Goal: Information Seeking & Learning: Learn about a topic

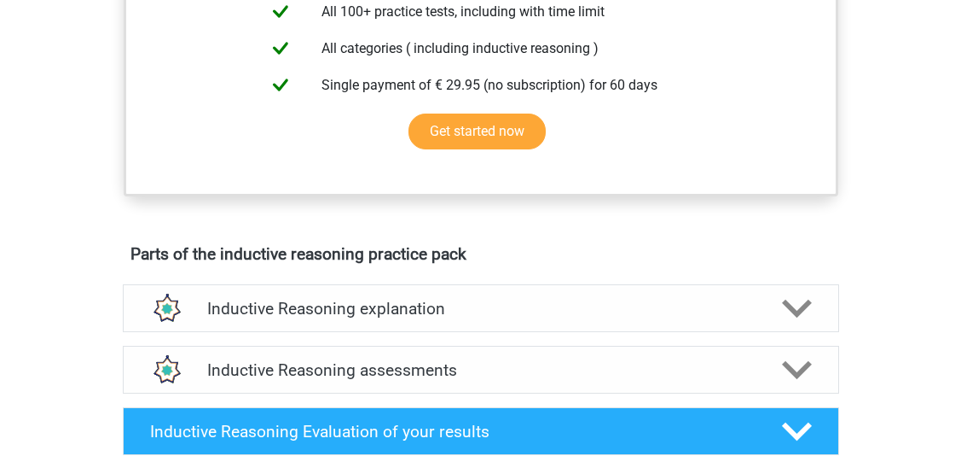
scroll to position [315, 0]
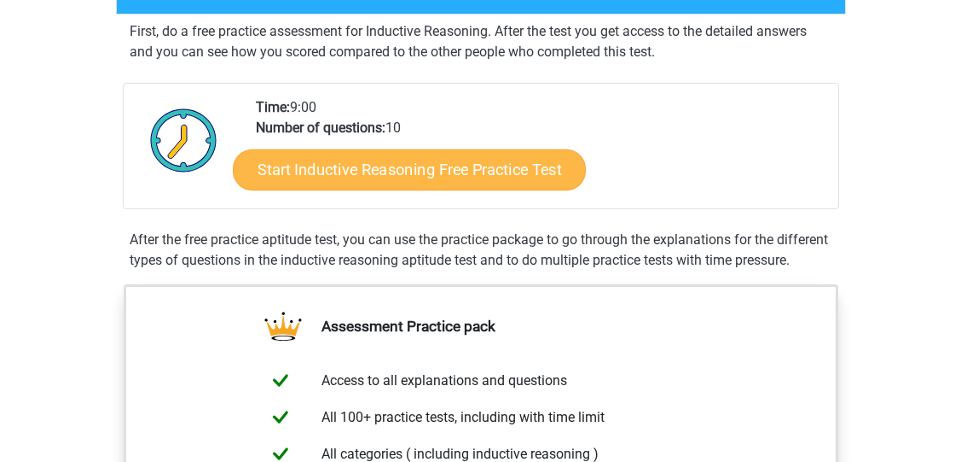
click at [420, 170] on link "Start Inductive Reasoning Free Practice Test" at bounding box center [409, 168] width 353 height 41
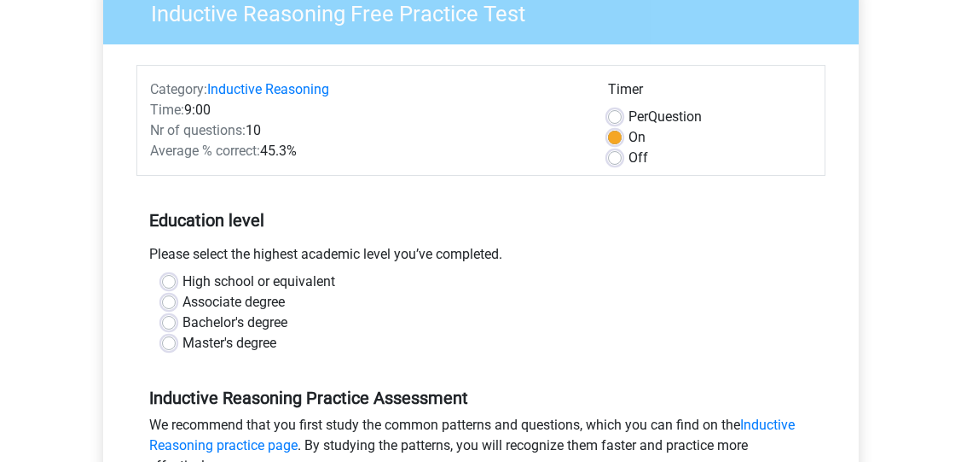
scroll to position [155, 0]
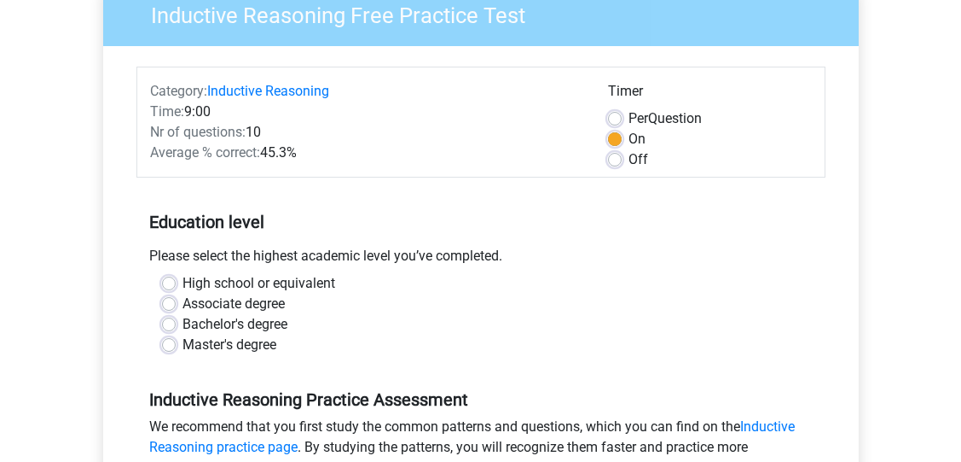
click at [629, 113] on label "Per Question" at bounding box center [665, 118] width 73 height 20
click at [617, 113] on input "Per Question" at bounding box center [615, 116] width 14 height 17
radio input "true"
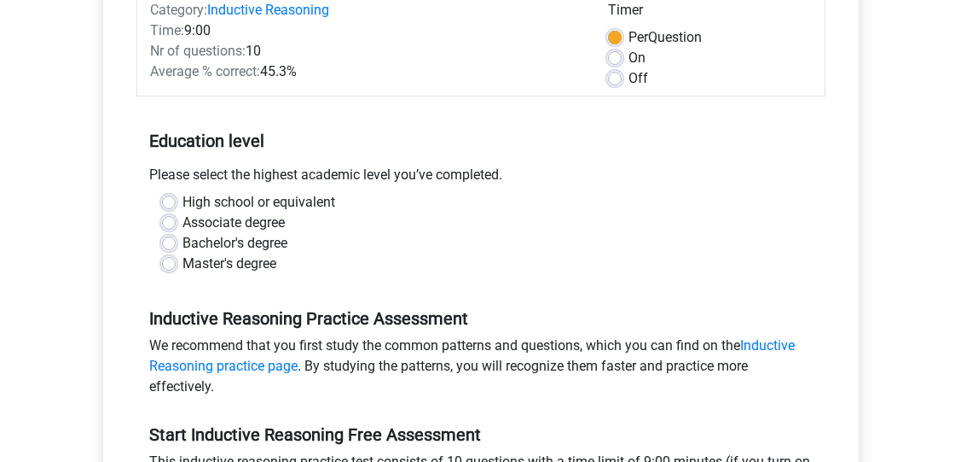
scroll to position [253, 0]
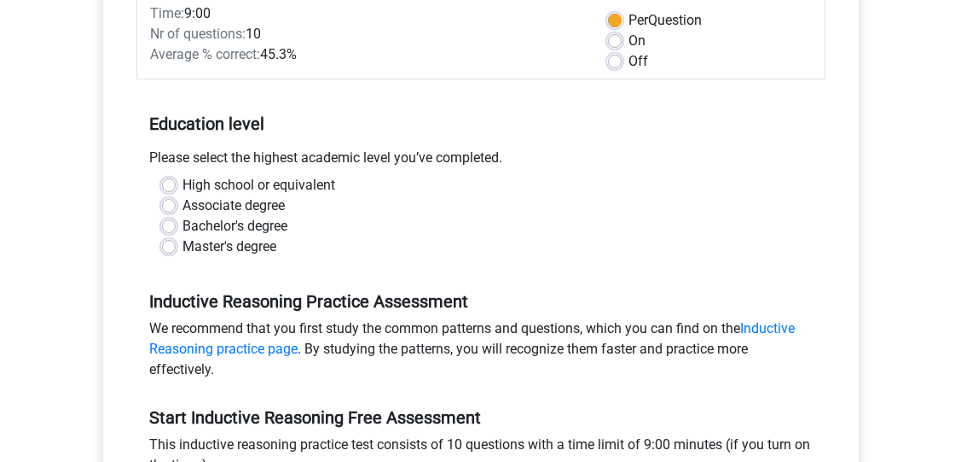
click at [183, 219] on label "Bachelor's degree" at bounding box center [235, 226] width 105 height 20
click at [173, 219] on input "Bachelor's degree" at bounding box center [169, 224] width 14 height 17
radio input "true"
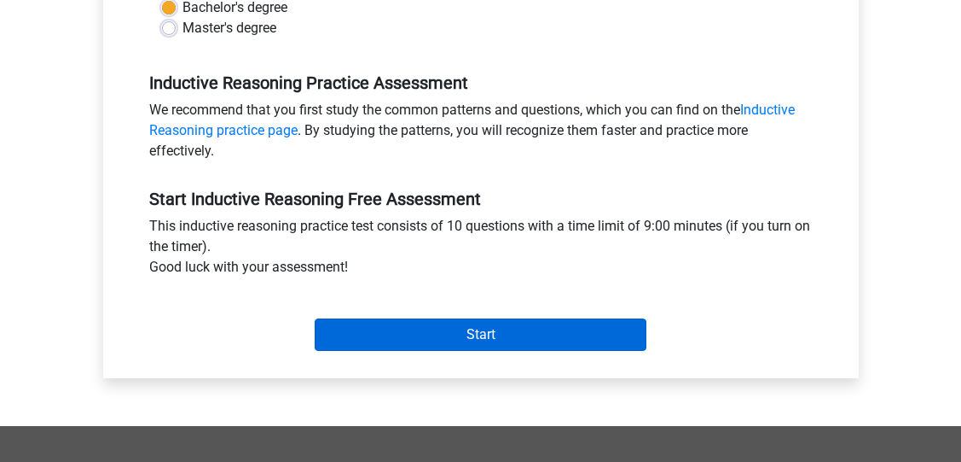
scroll to position [474, 0]
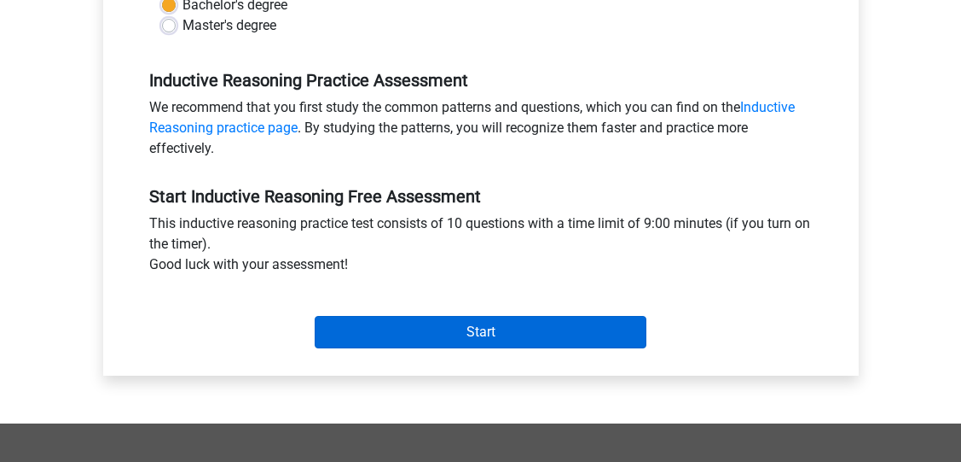
click at [428, 331] on input "Start" at bounding box center [481, 332] width 332 height 32
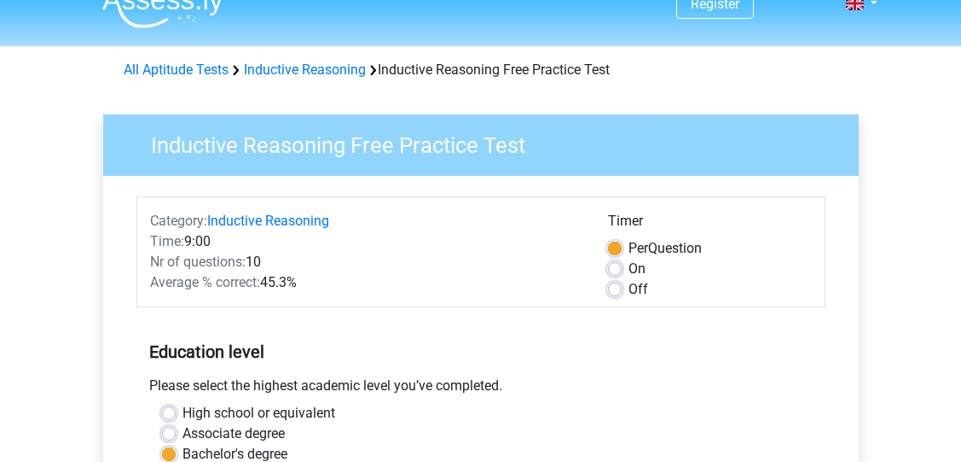
scroll to position [28, 0]
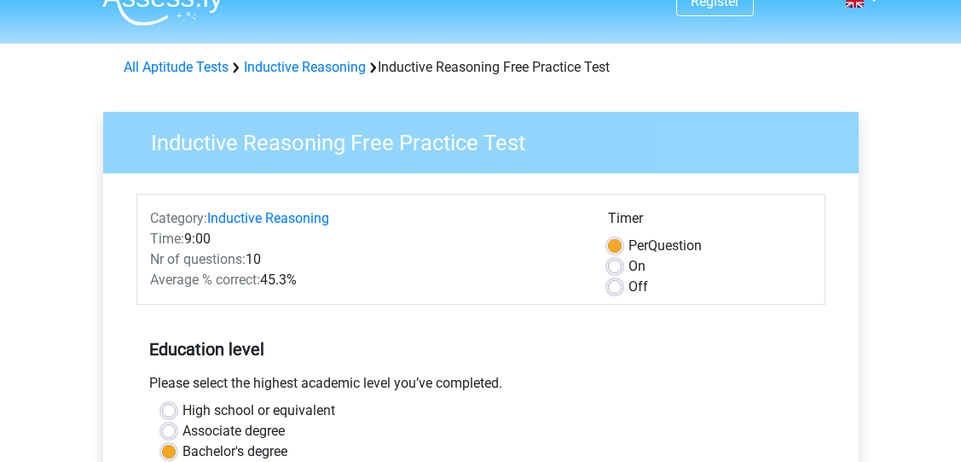
click at [629, 285] on label "Off" at bounding box center [639, 286] width 20 height 20
click at [614, 285] on input "Off" at bounding box center [615, 284] width 14 height 17
radio input "true"
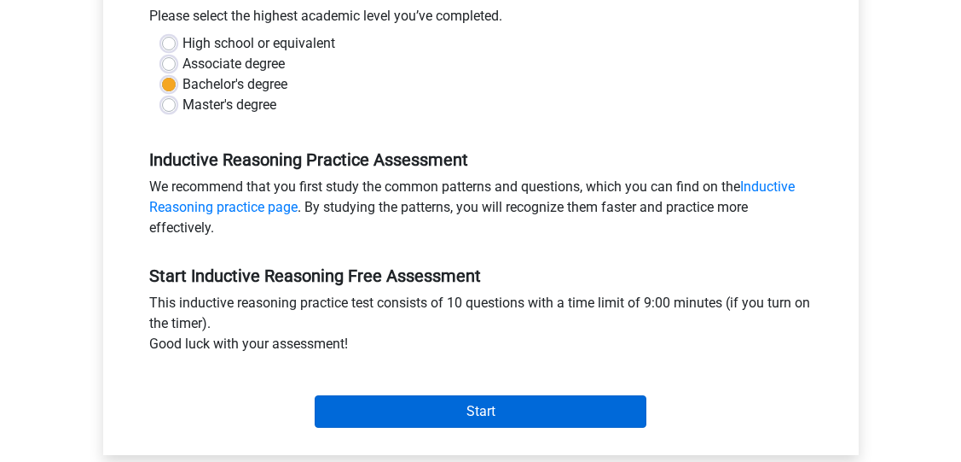
scroll to position [511, 0]
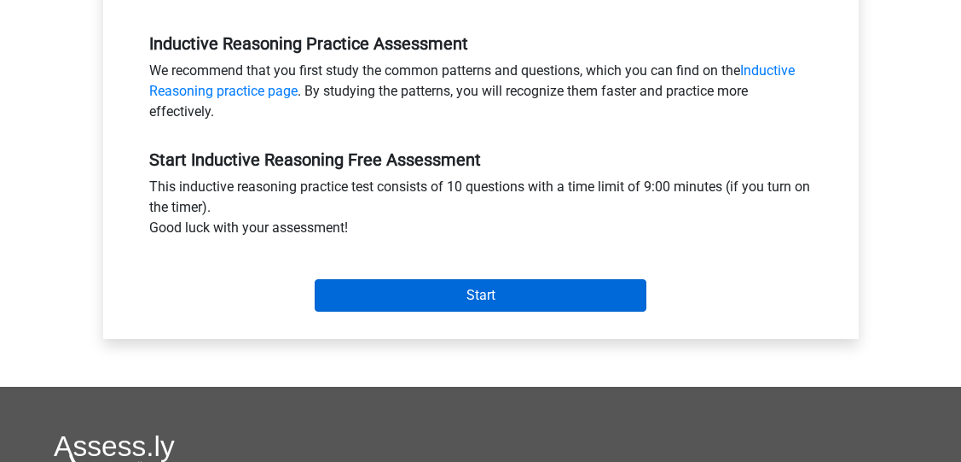
click at [594, 292] on input "Start" at bounding box center [481, 295] width 332 height 32
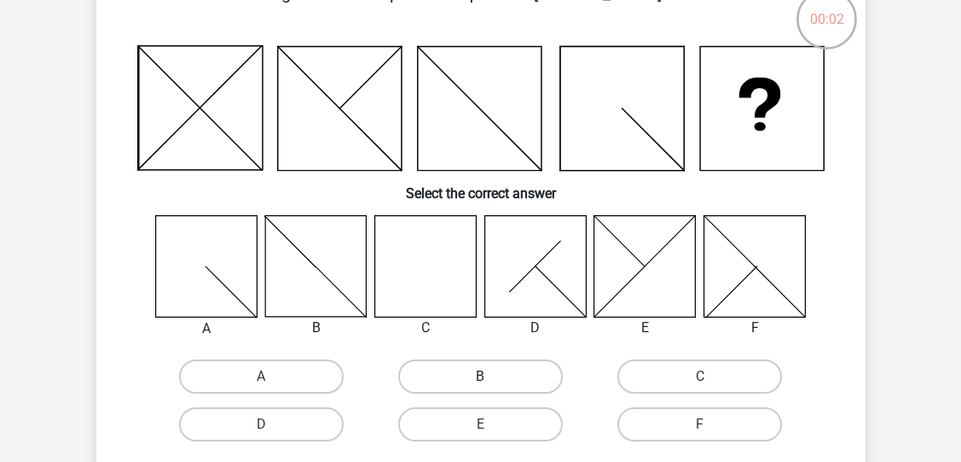
scroll to position [116, 0]
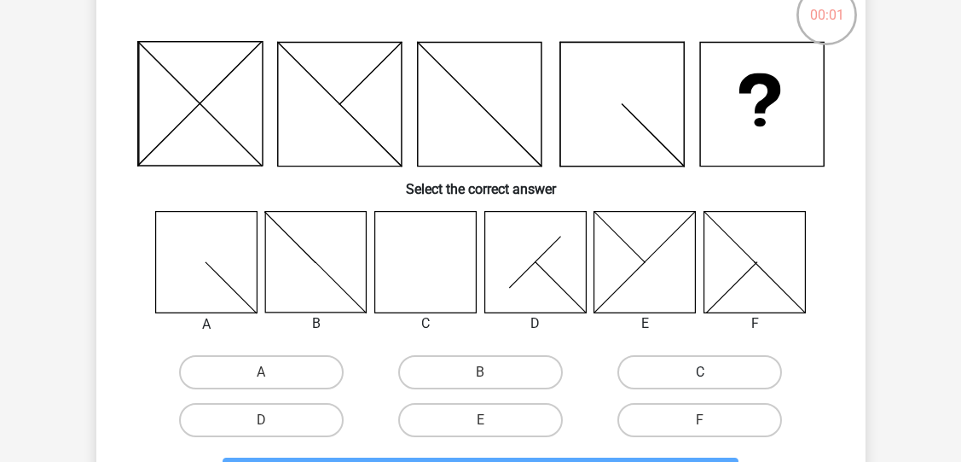
click at [685, 371] on label "C" at bounding box center [700, 372] width 165 height 34
click at [700, 372] on input "C" at bounding box center [705, 377] width 11 height 11
radio input "true"
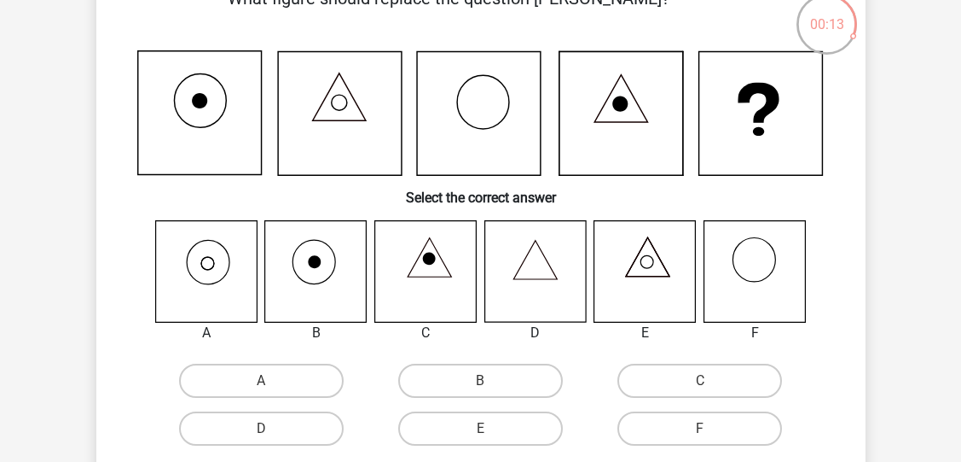
scroll to position [107, 0]
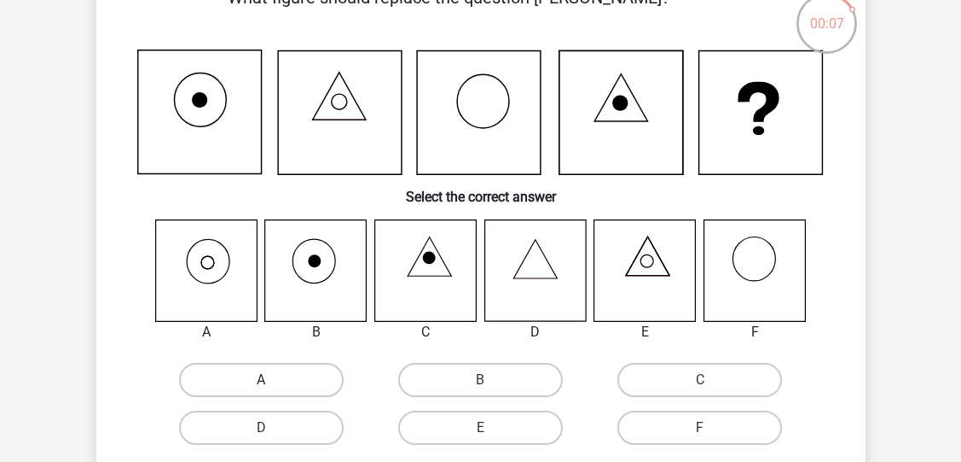
click at [228, 378] on label "A" at bounding box center [261, 380] width 165 height 34
click at [261, 380] on input "A" at bounding box center [266, 385] width 11 height 11
radio input "true"
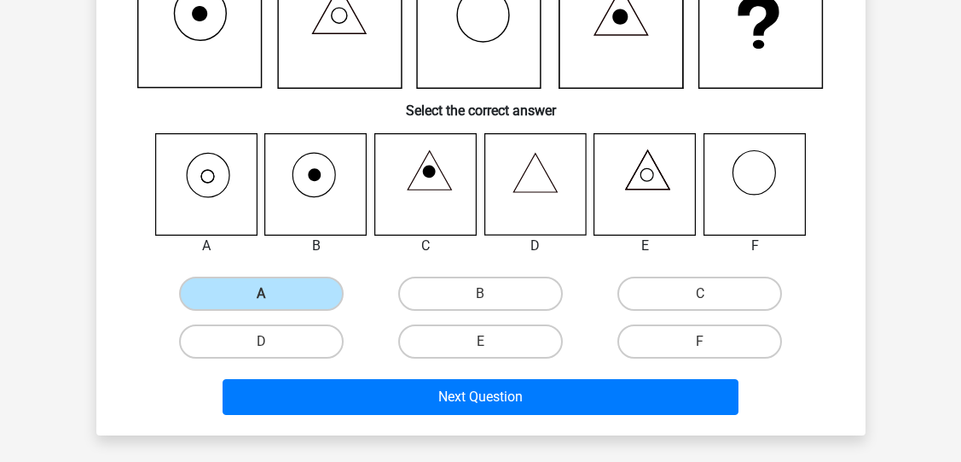
scroll to position [210, 0]
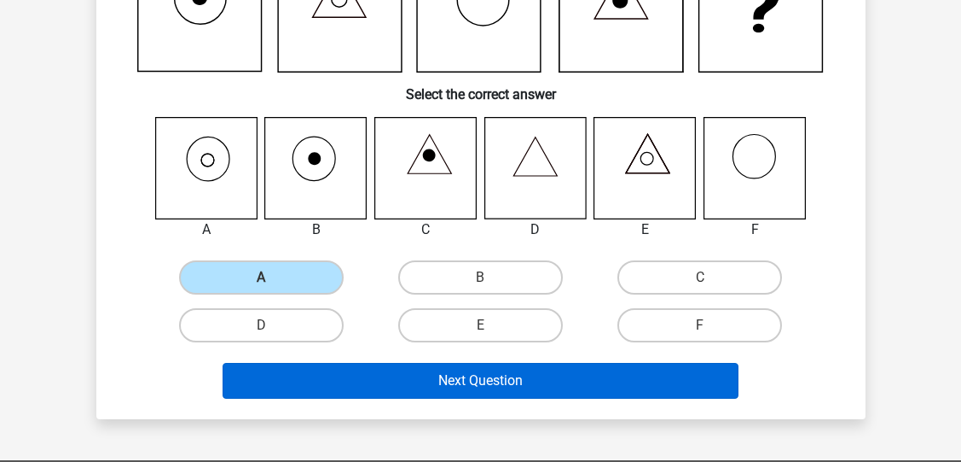
click at [630, 385] on button "Next Question" at bounding box center [481, 381] width 516 height 36
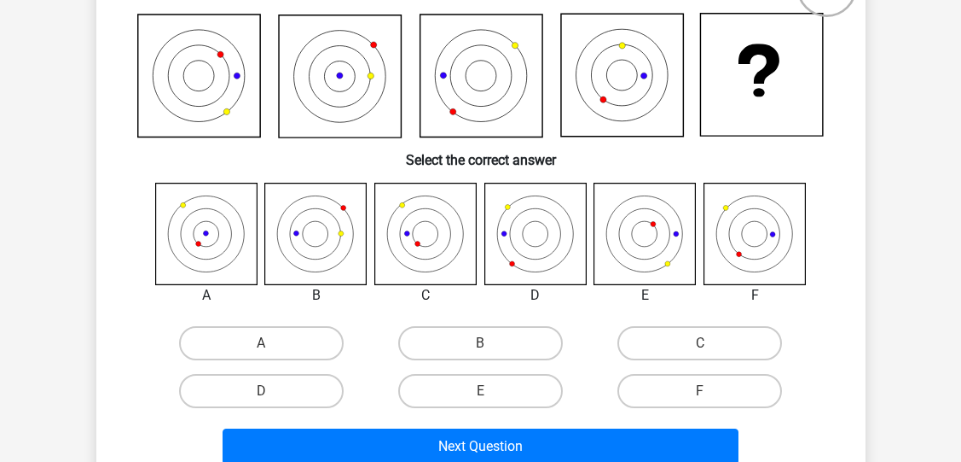
scroll to position [150, 0]
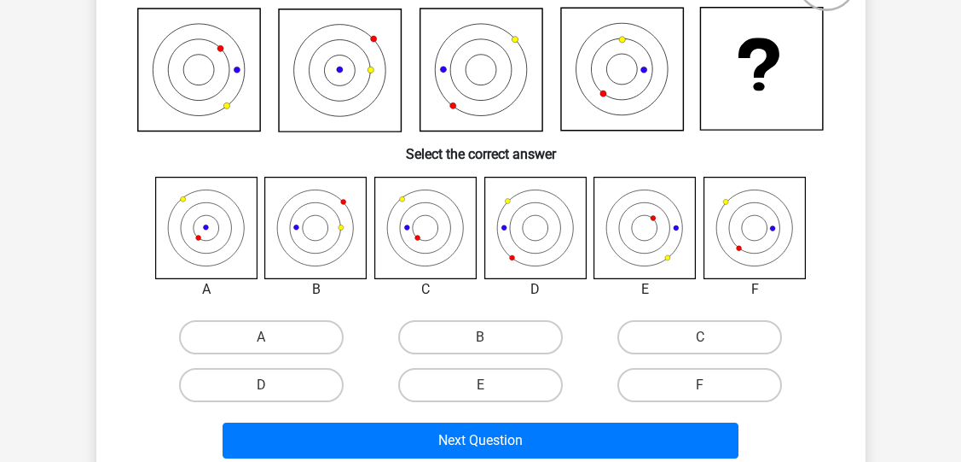
scroll to position [149, 0]
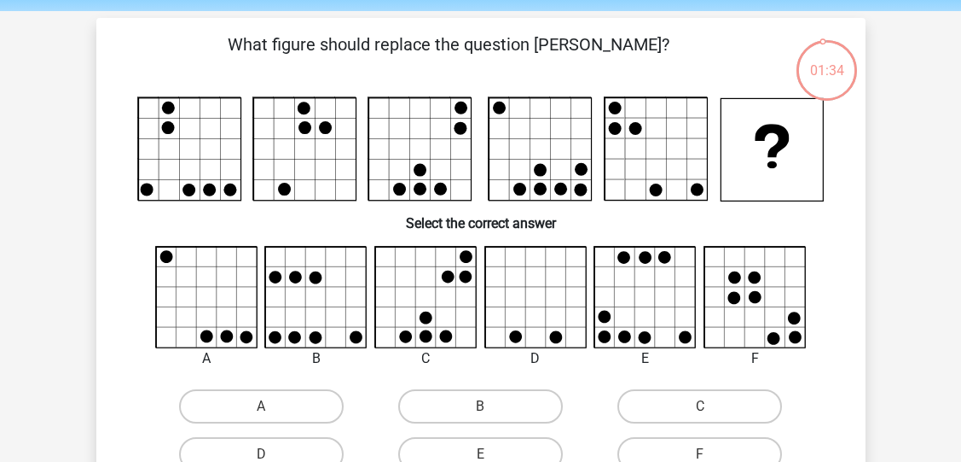
scroll to position [67, 0]
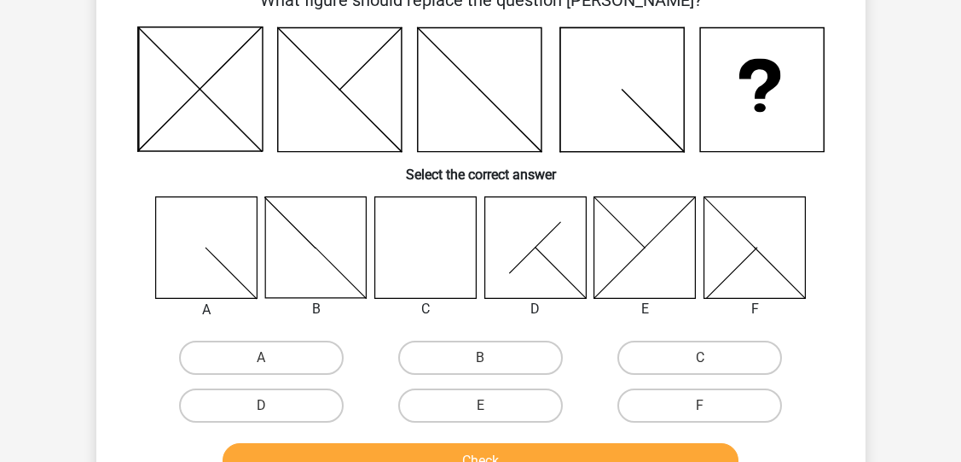
scroll to position [117, 0]
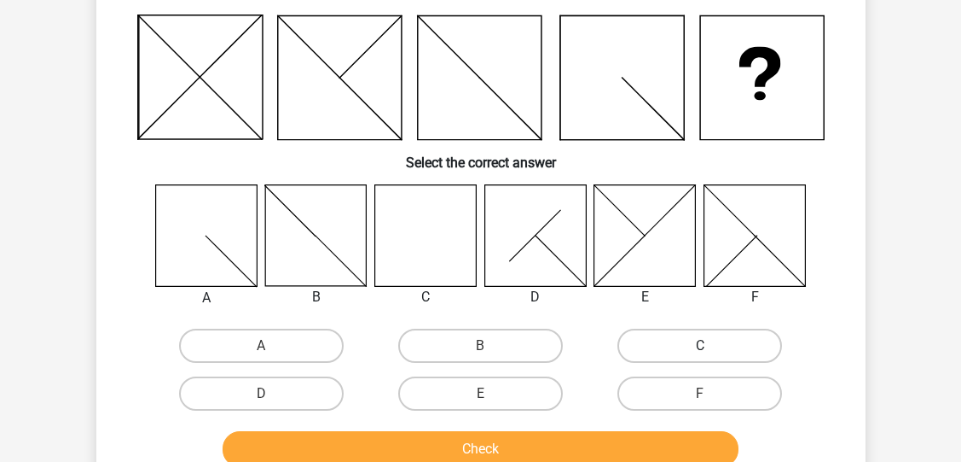
click at [723, 351] on label "C" at bounding box center [700, 345] width 165 height 34
click at [711, 351] on input "C" at bounding box center [705, 350] width 11 height 11
radio input "true"
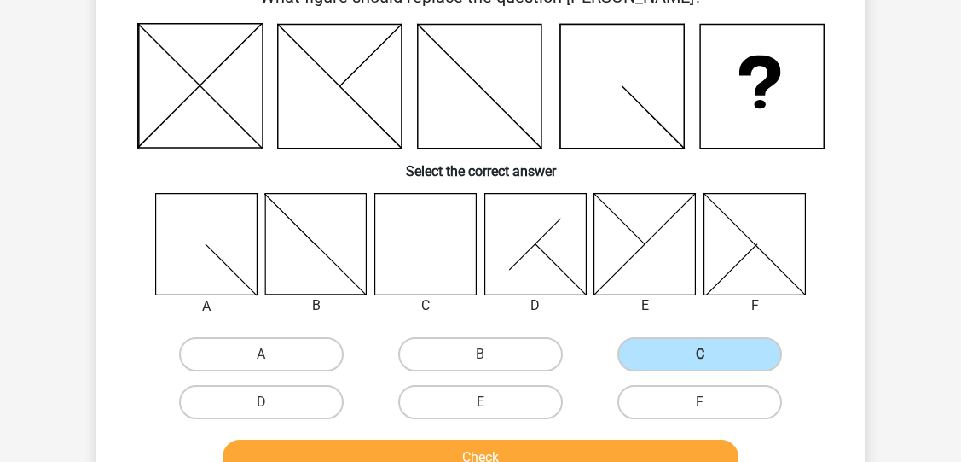
scroll to position [177, 0]
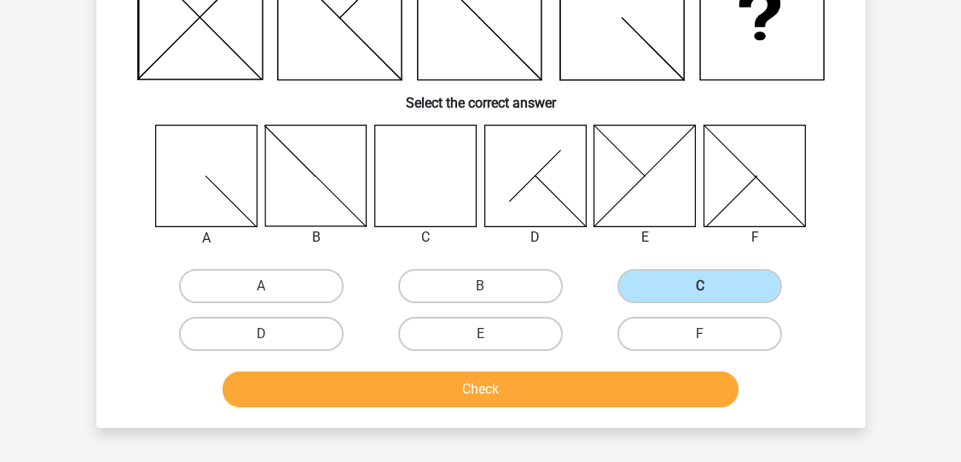
click at [481, 386] on button "Check" at bounding box center [481, 389] width 516 height 36
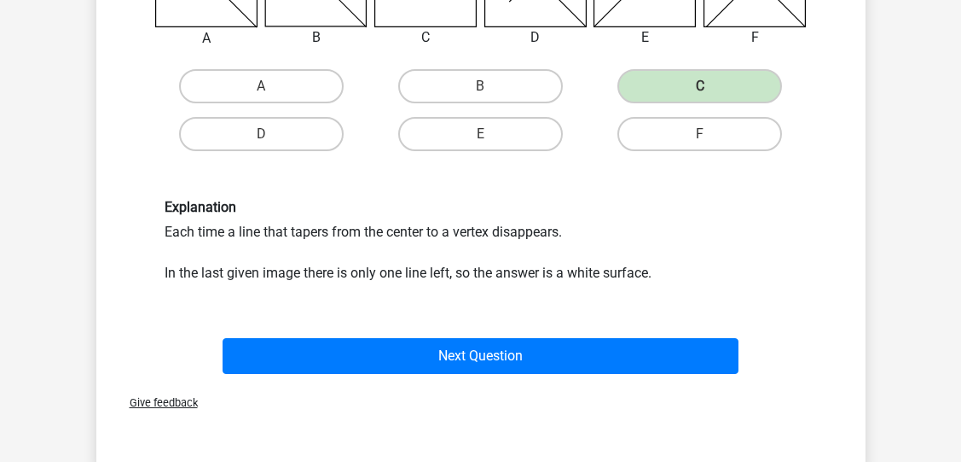
scroll to position [375, 0]
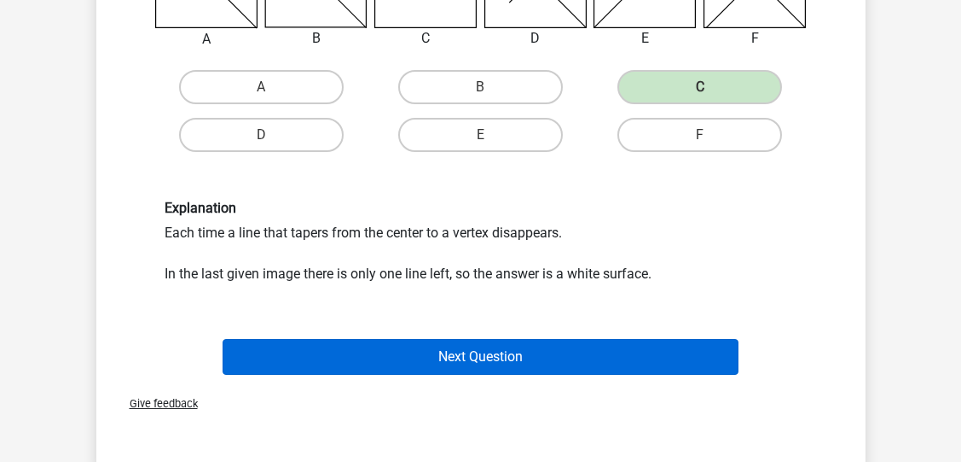
click at [491, 363] on button "Next Question" at bounding box center [481, 357] width 516 height 36
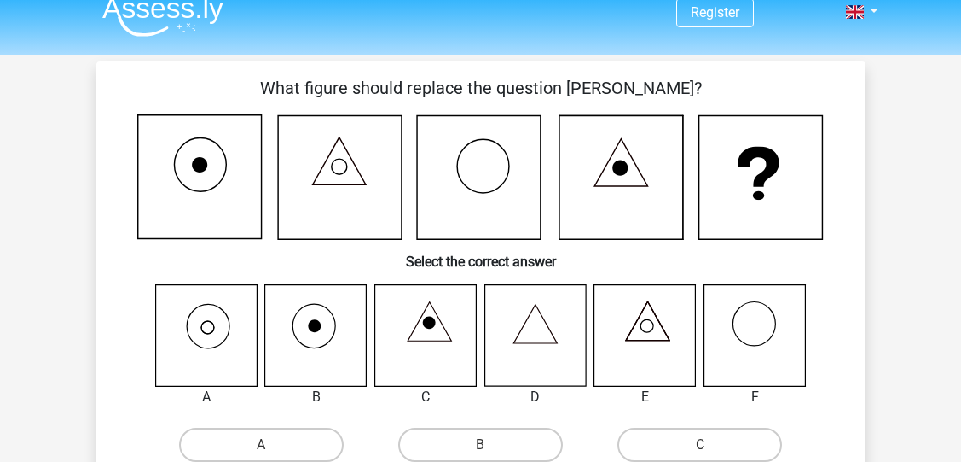
scroll to position [21, 0]
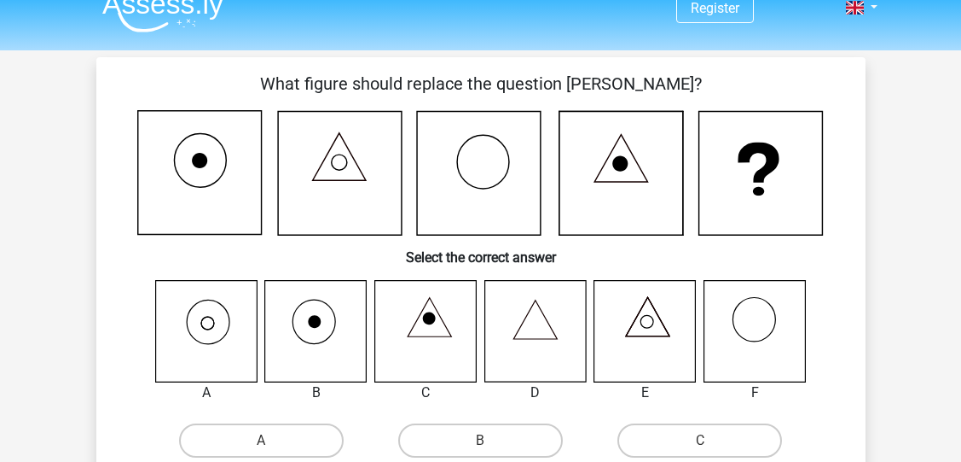
click at [201, 365] on icon at bounding box center [206, 331] width 102 height 102
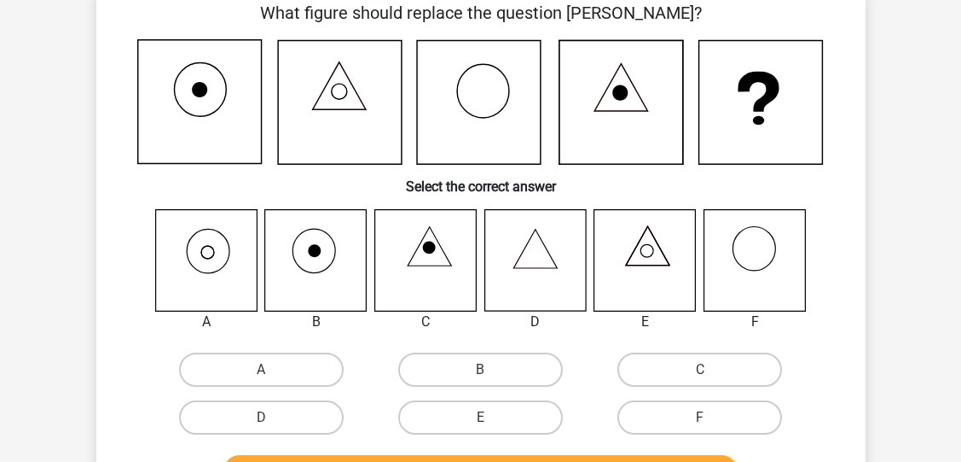
scroll to position [294, 0]
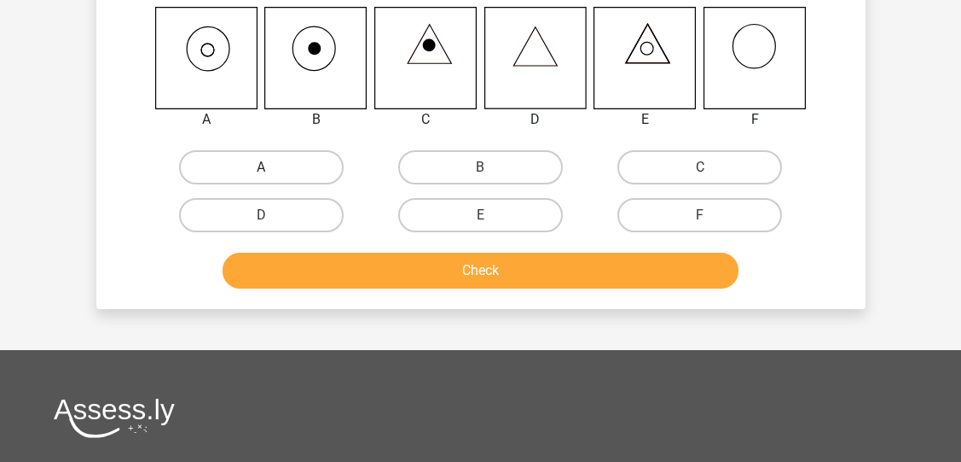
click at [302, 160] on label "A" at bounding box center [261, 167] width 165 height 34
click at [272, 167] on input "A" at bounding box center [266, 172] width 11 height 11
radio input "true"
click at [368, 283] on button "Check" at bounding box center [481, 271] width 516 height 36
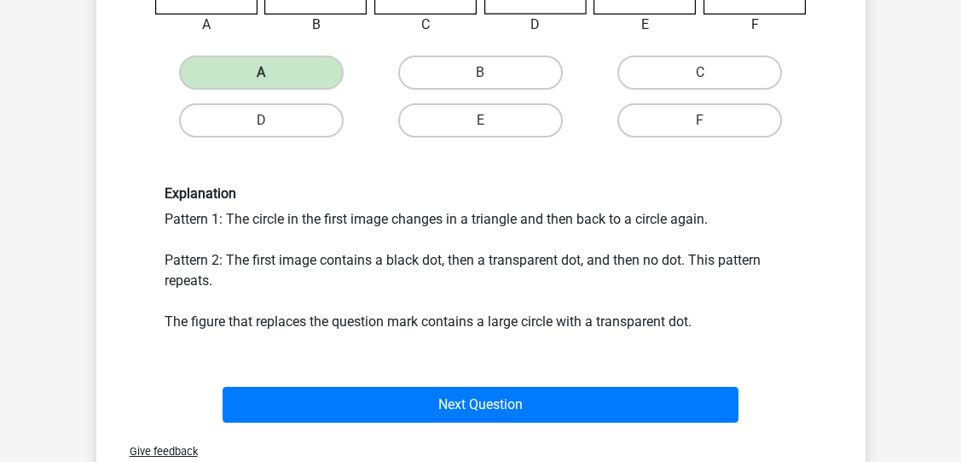
scroll to position [487, 0]
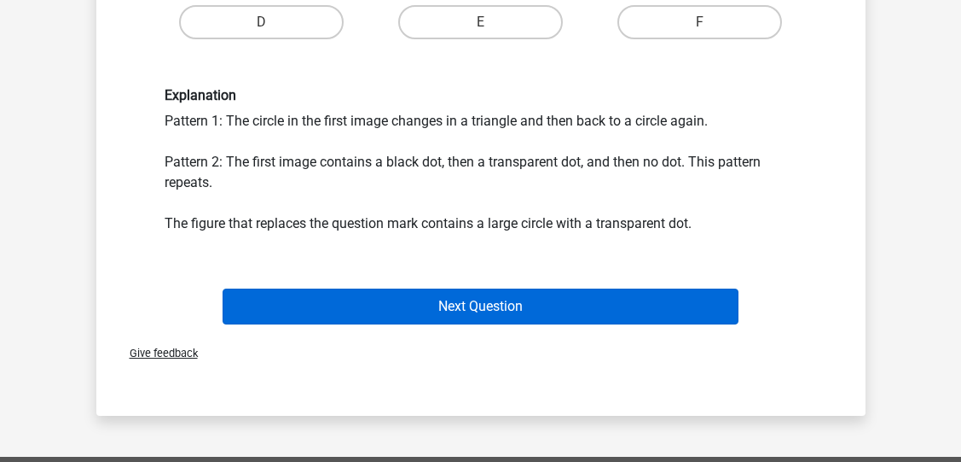
click at [394, 313] on button "Next Question" at bounding box center [481, 306] width 516 height 36
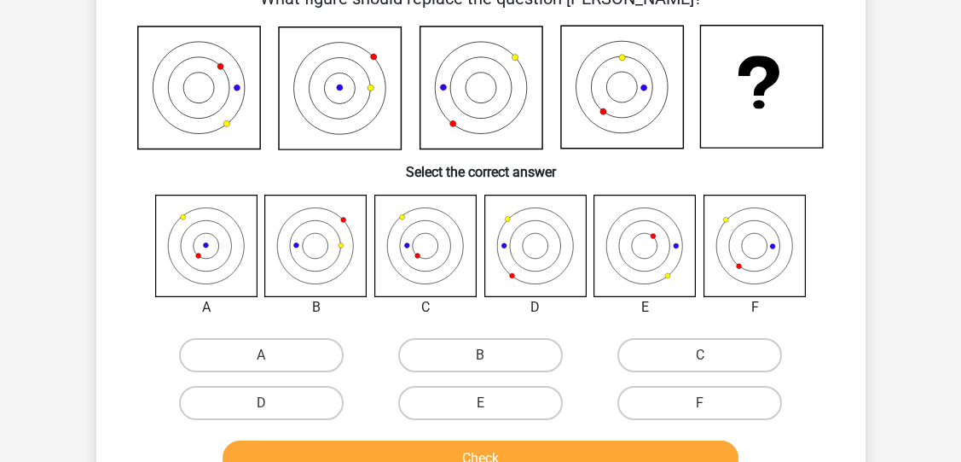
scroll to position [112, 0]
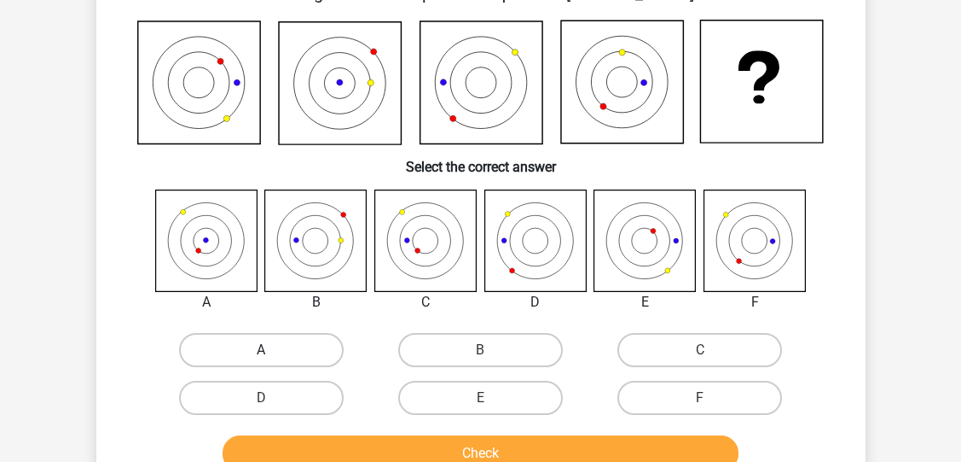
click at [316, 345] on label "A" at bounding box center [261, 350] width 165 height 34
click at [272, 350] on input "A" at bounding box center [266, 355] width 11 height 11
radio input "true"
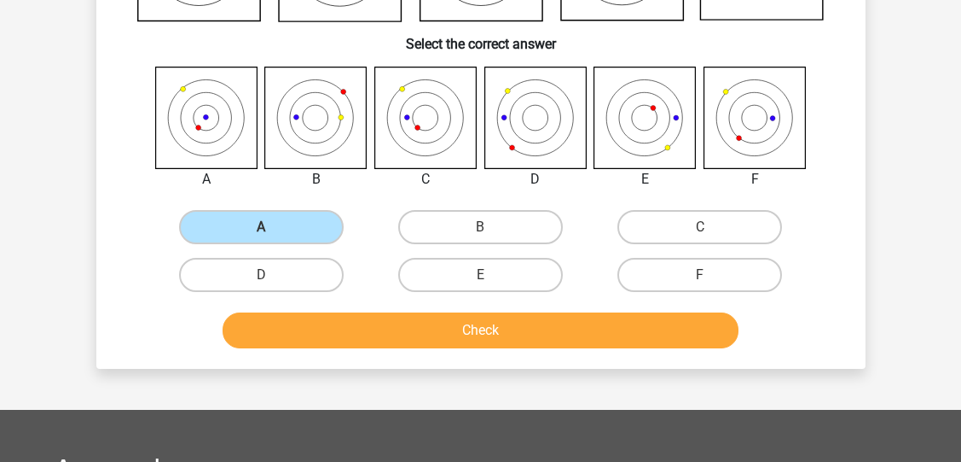
scroll to position [285, 0]
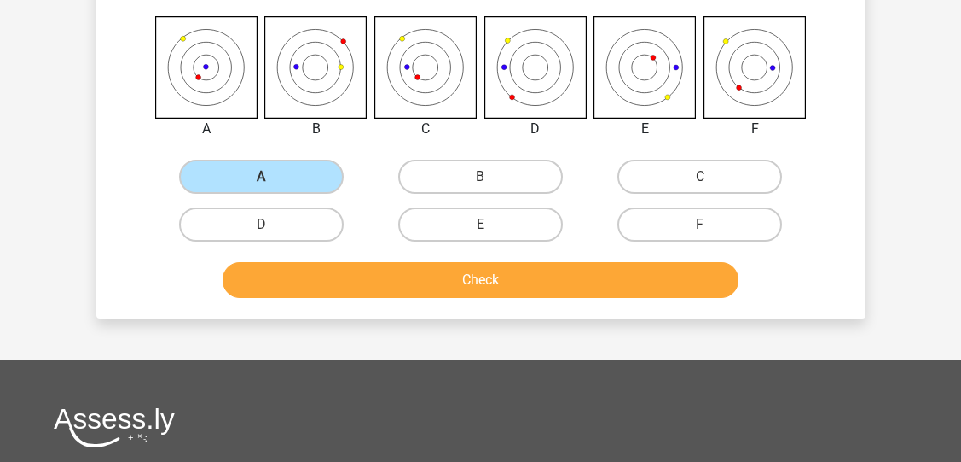
click at [492, 270] on button "Check" at bounding box center [481, 280] width 516 height 36
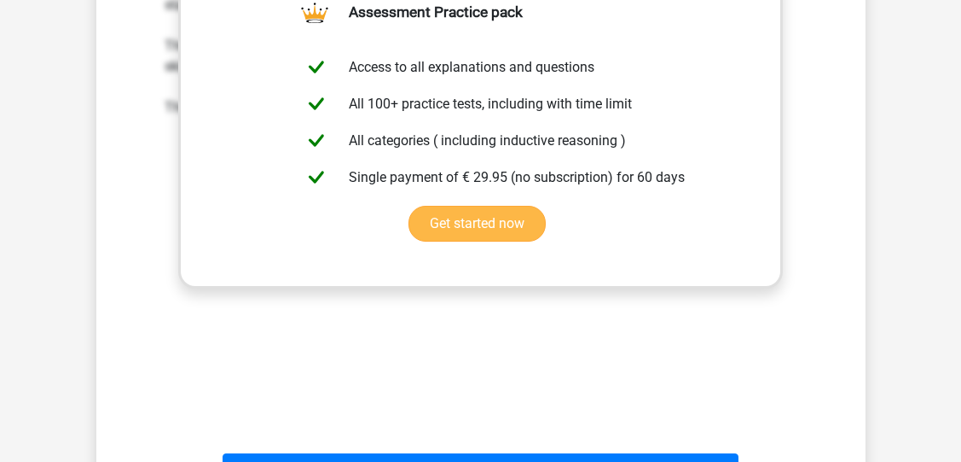
scroll to position [702, 0]
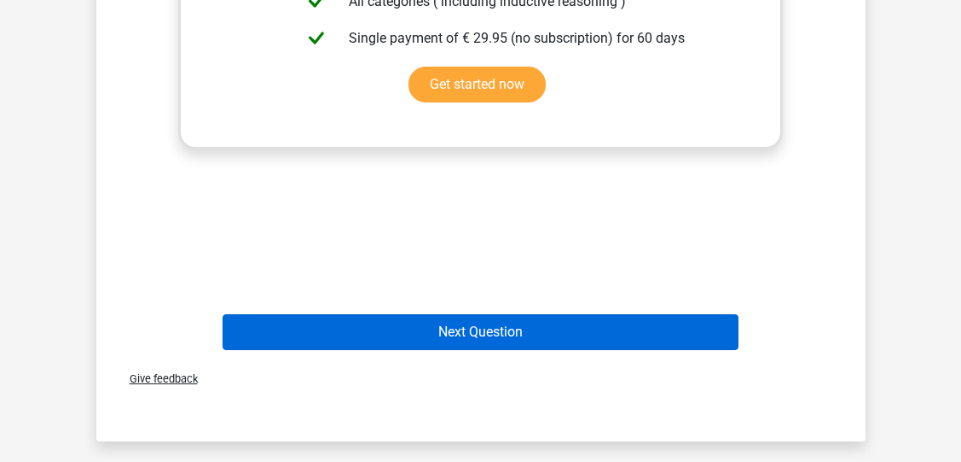
click at [478, 329] on button "Next Question" at bounding box center [481, 332] width 516 height 36
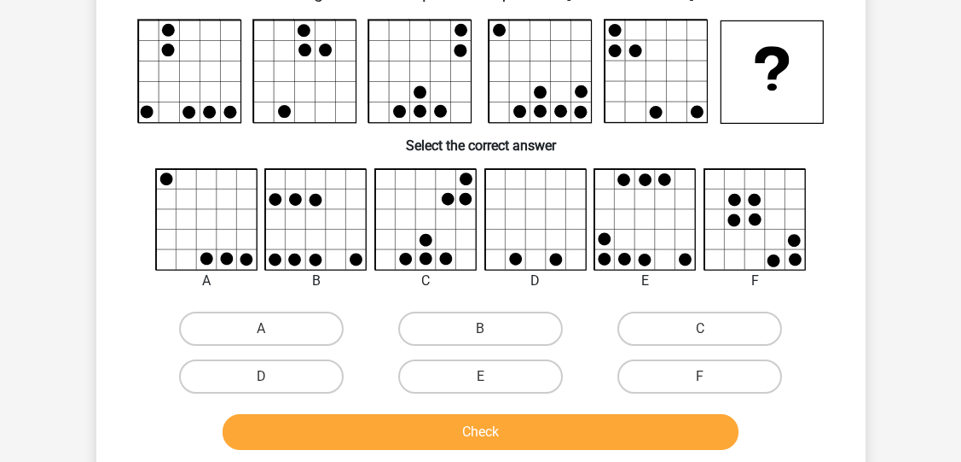
scroll to position [112, 0]
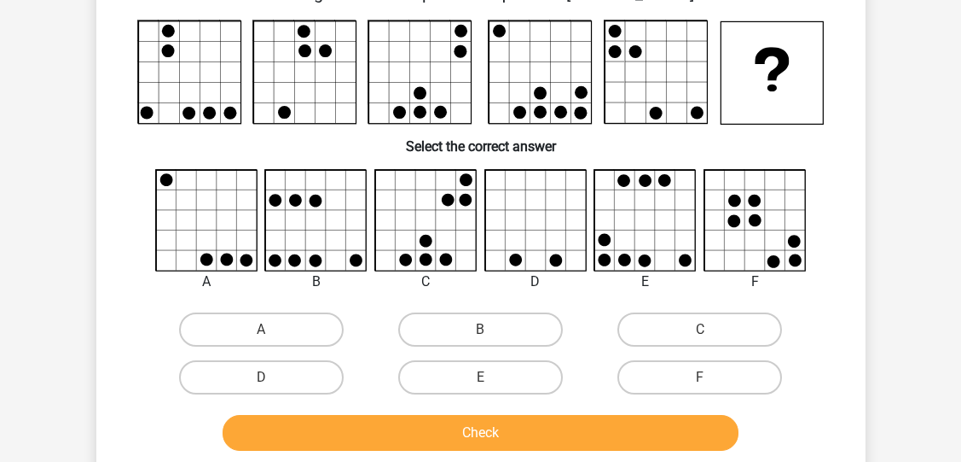
click at [708, 333] on input "C" at bounding box center [705, 334] width 11 height 11
radio input "true"
click at [708, 333] on input "C" at bounding box center [705, 334] width 11 height 11
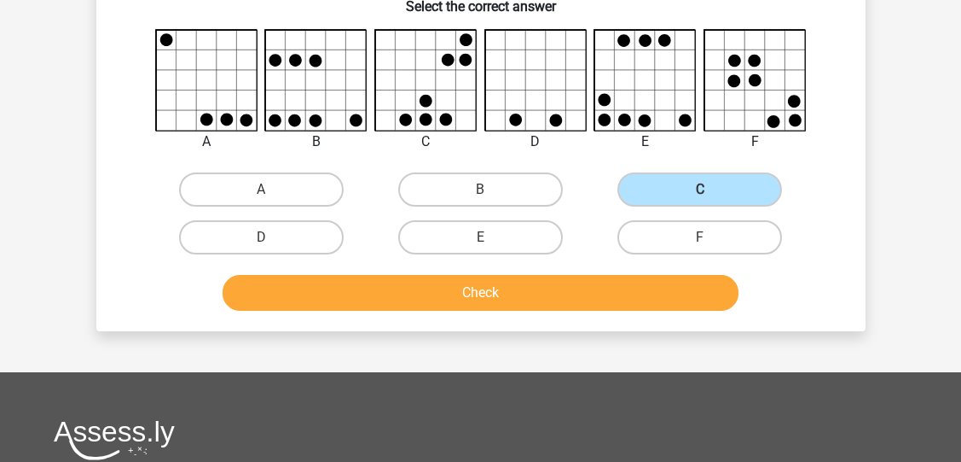
scroll to position [271, 0]
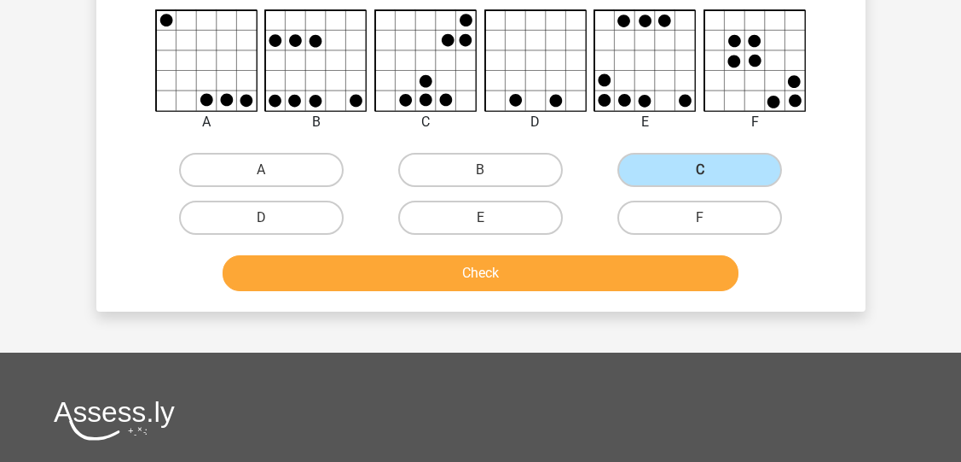
click at [650, 277] on button "Check" at bounding box center [481, 273] width 516 height 36
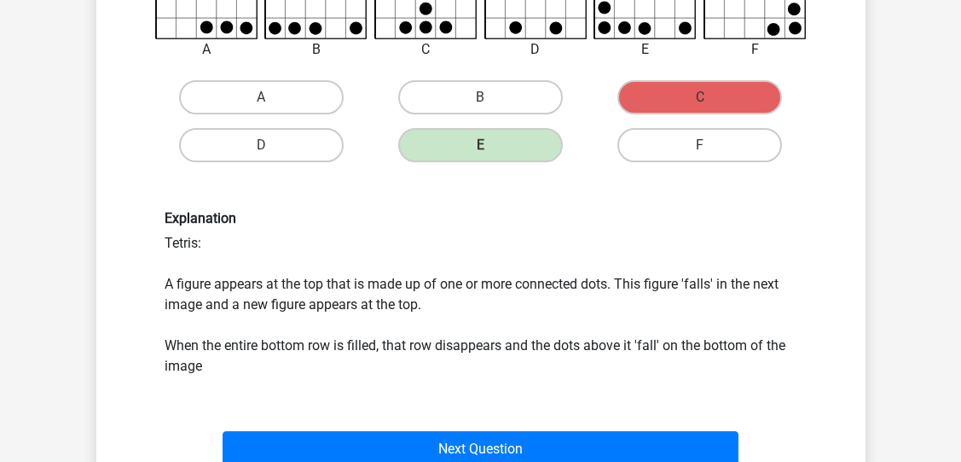
scroll to position [414, 0]
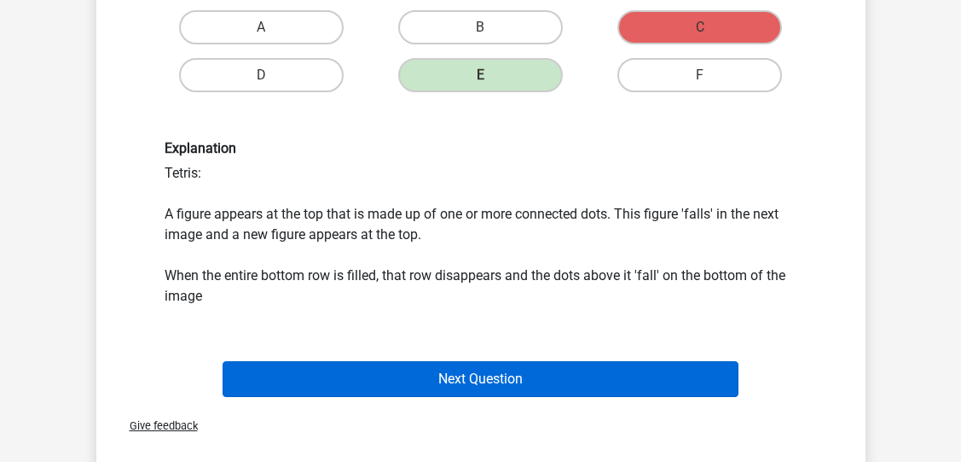
click at [560, 375] on button "Next Question" at bounding box center [481, 379] width 516 height 36
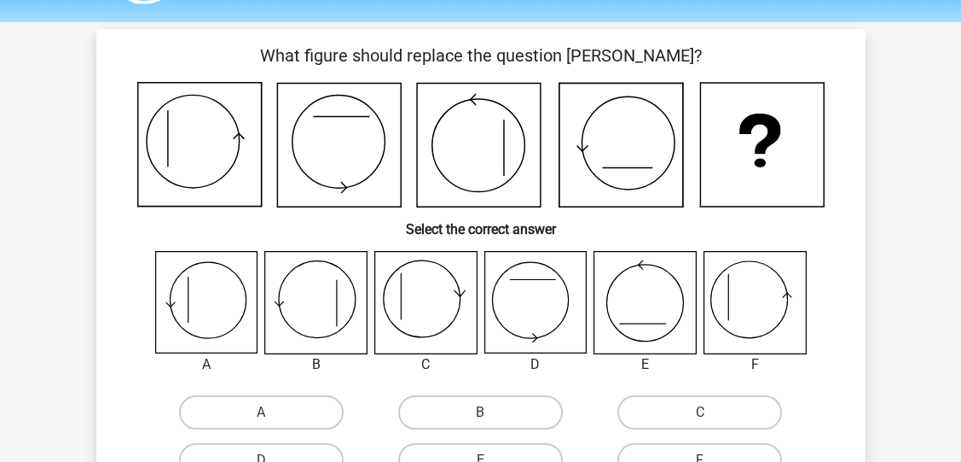
scroll to position [49, 0]
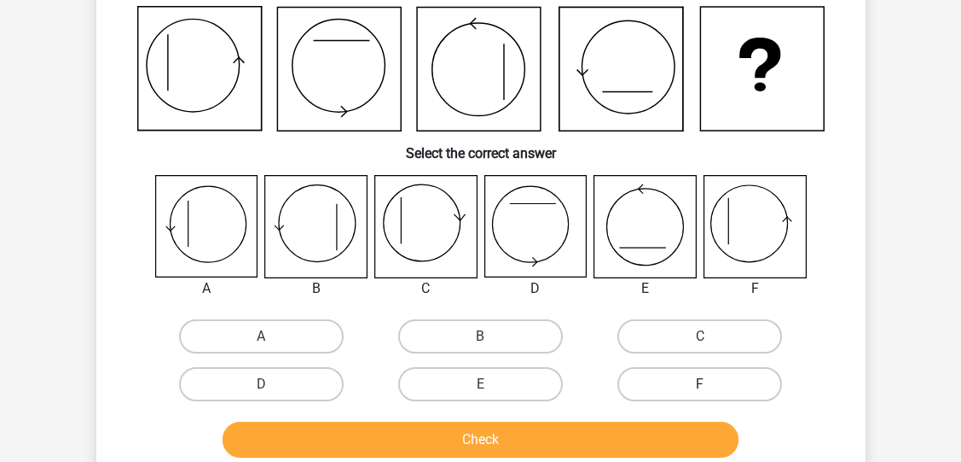
click at [672, 373] on label "F" at bounding box center [700, 384] width 165 height 34
click at [700, 384] on input "F" at bounding box center [705, 389] width 11 height 11
radio input "true"
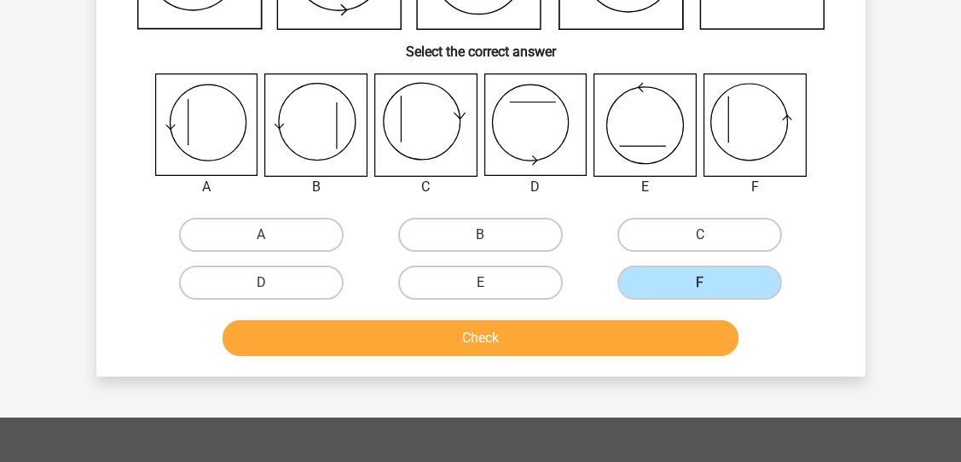
scroll to position [287, 0]
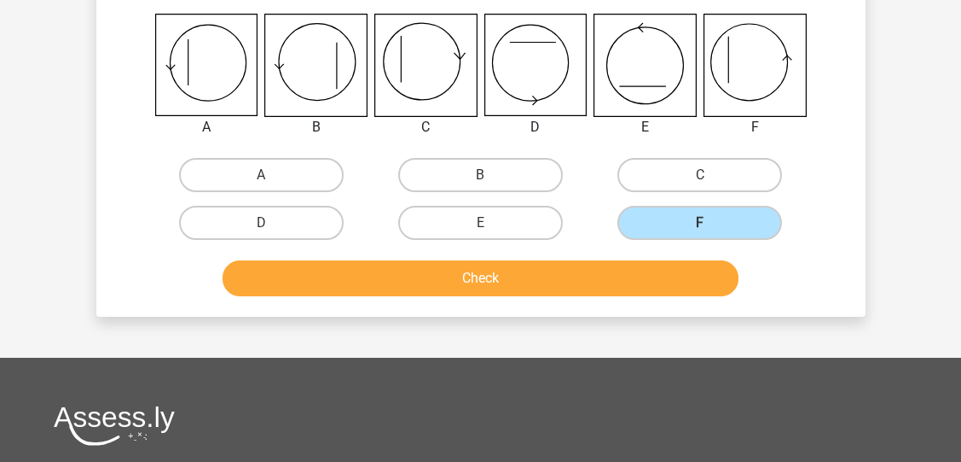
click at [572, 273] on button "Check" at bounding box center [481, 278] width 516 height 36
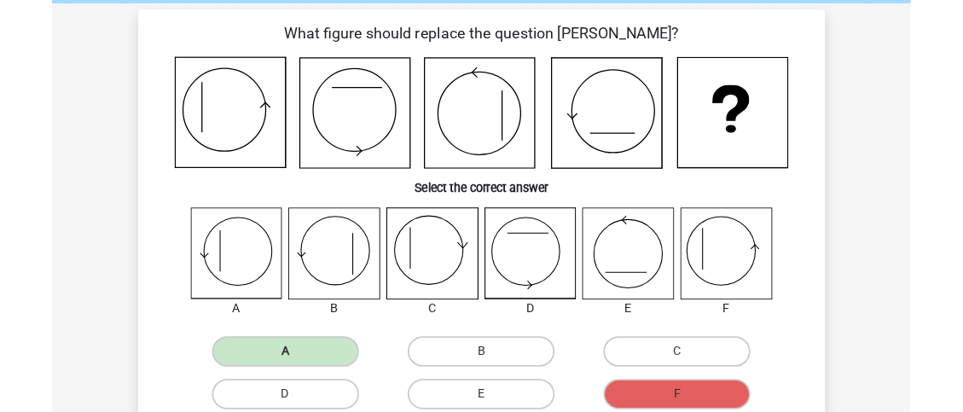
scroll to position [68, 0]
